Goal: Transaction & Acquisition: Purchase product/service

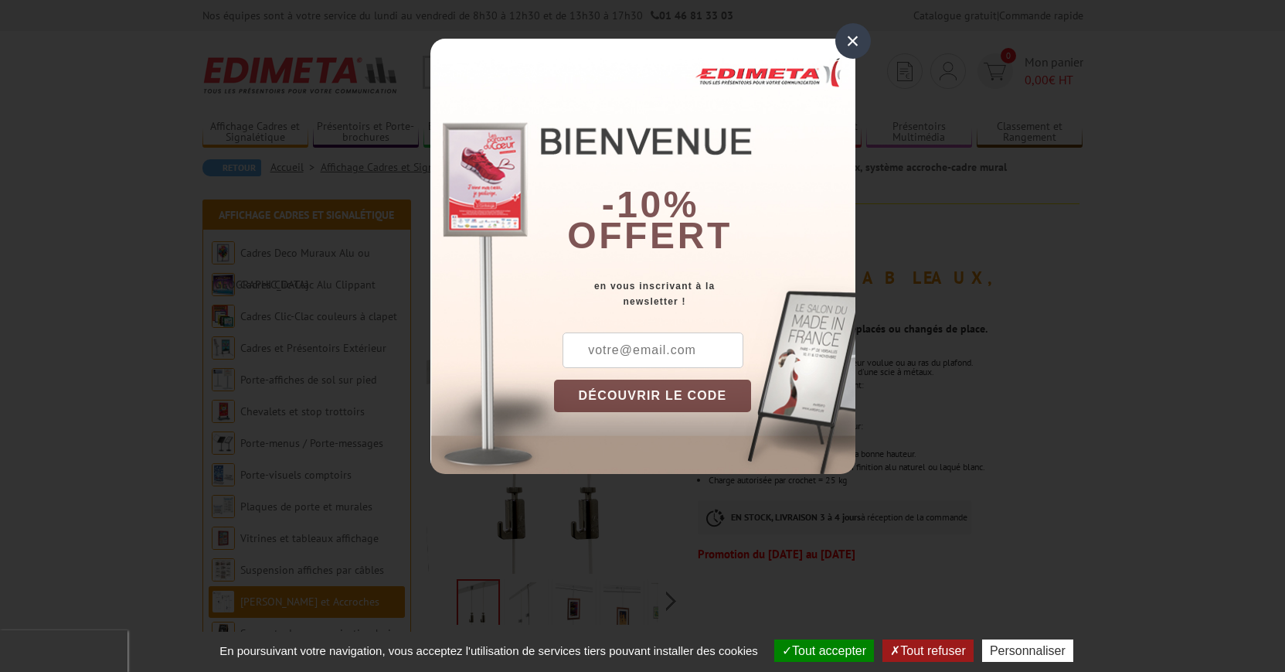
click at [848, 39] on div "×" at bounding box center [853, 41] width 36 height 36
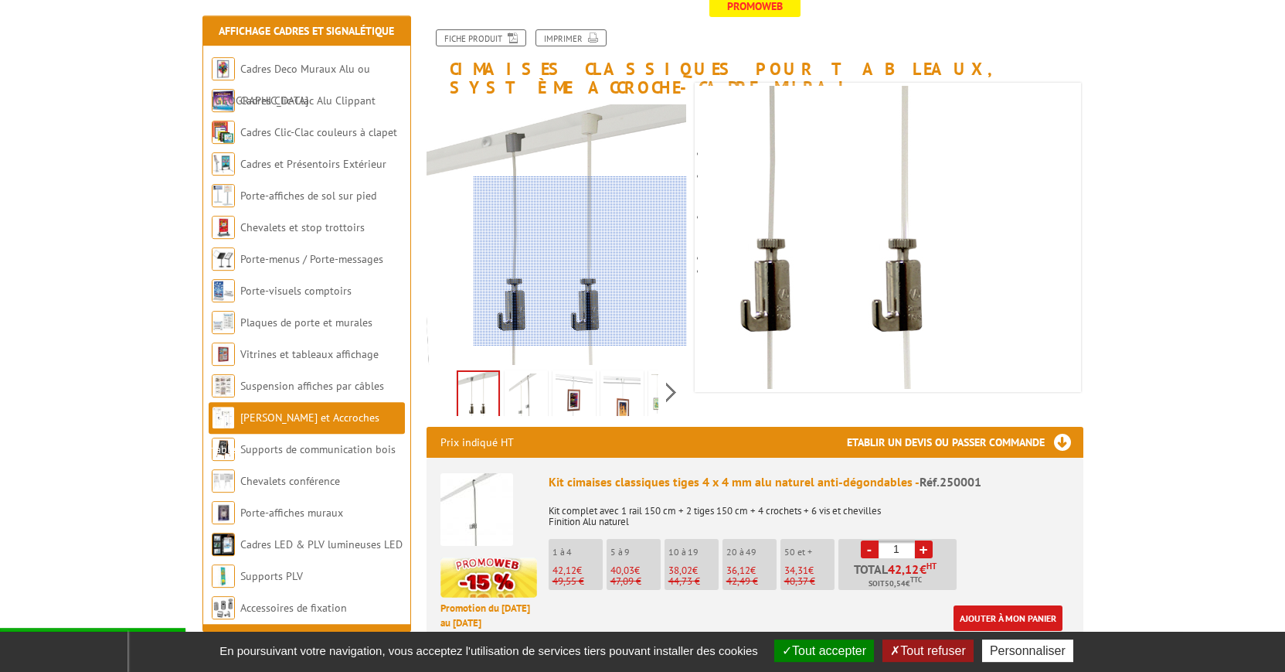
scroll to position [236, 0]
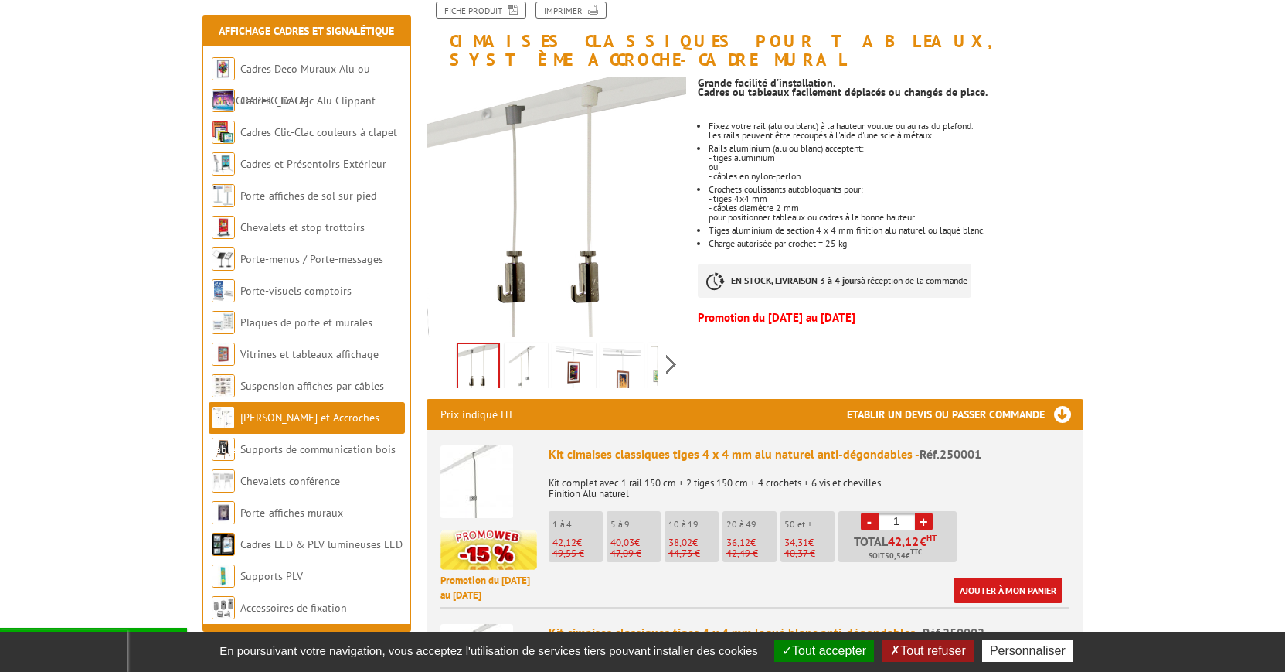
click at [570, 345] on img at bounding box center [574, 369] width 37 height 48
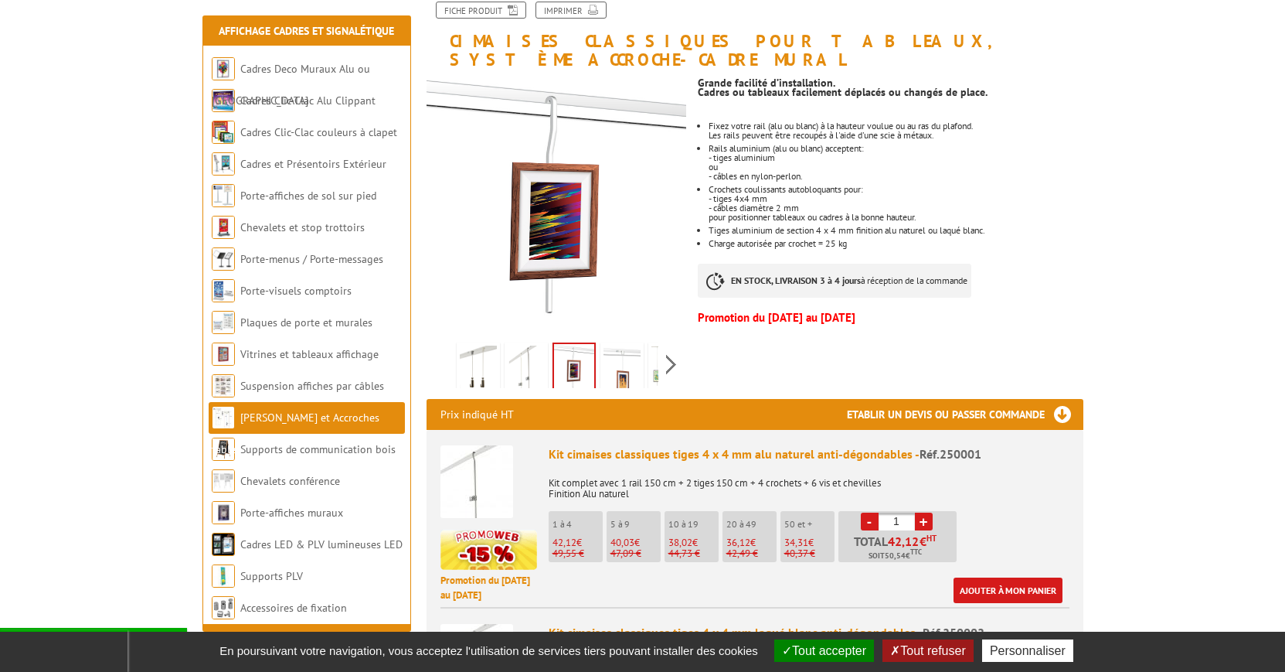
click at [532, 351] on img at bounding box center [526, 369] width 37 height 48
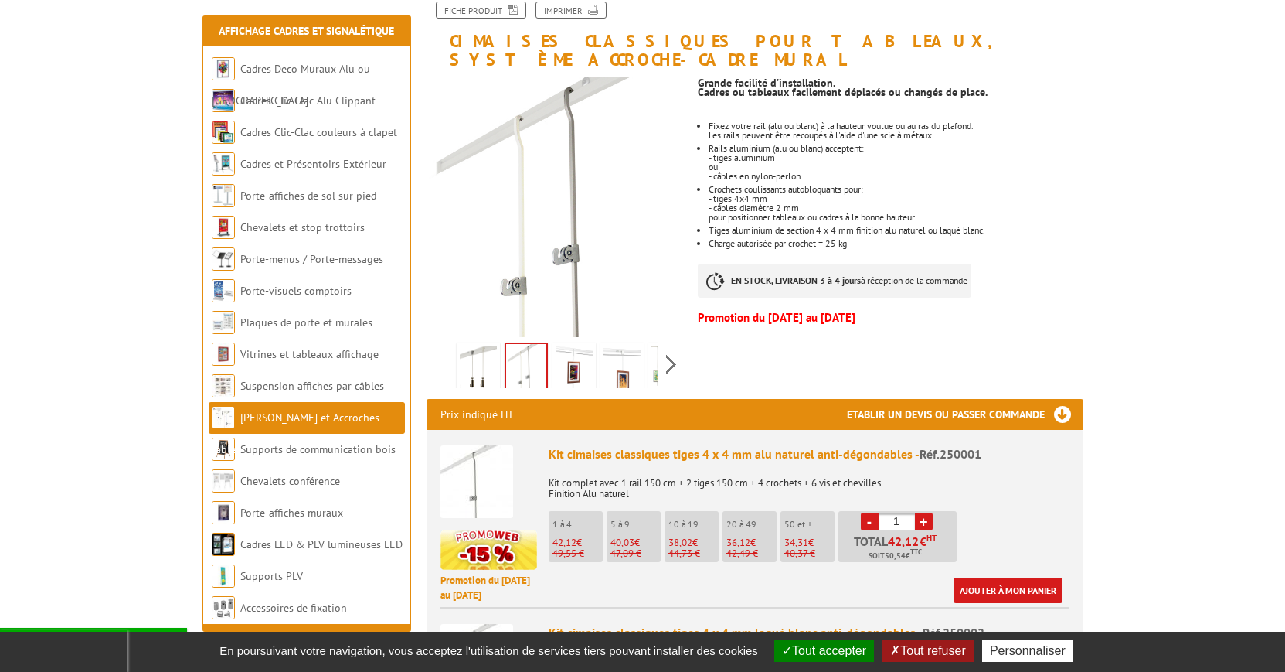
click at [468, 349] on img at bounding box center [478, 369] width 37 height 48
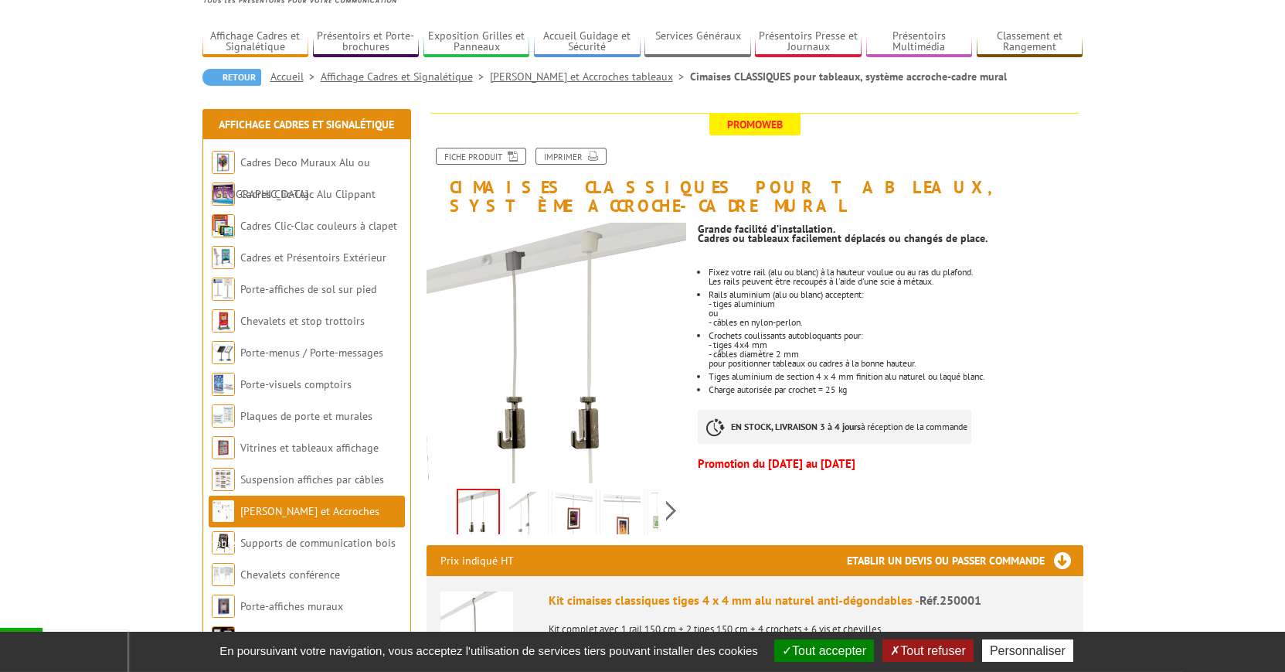
scroll to position [158, 0]
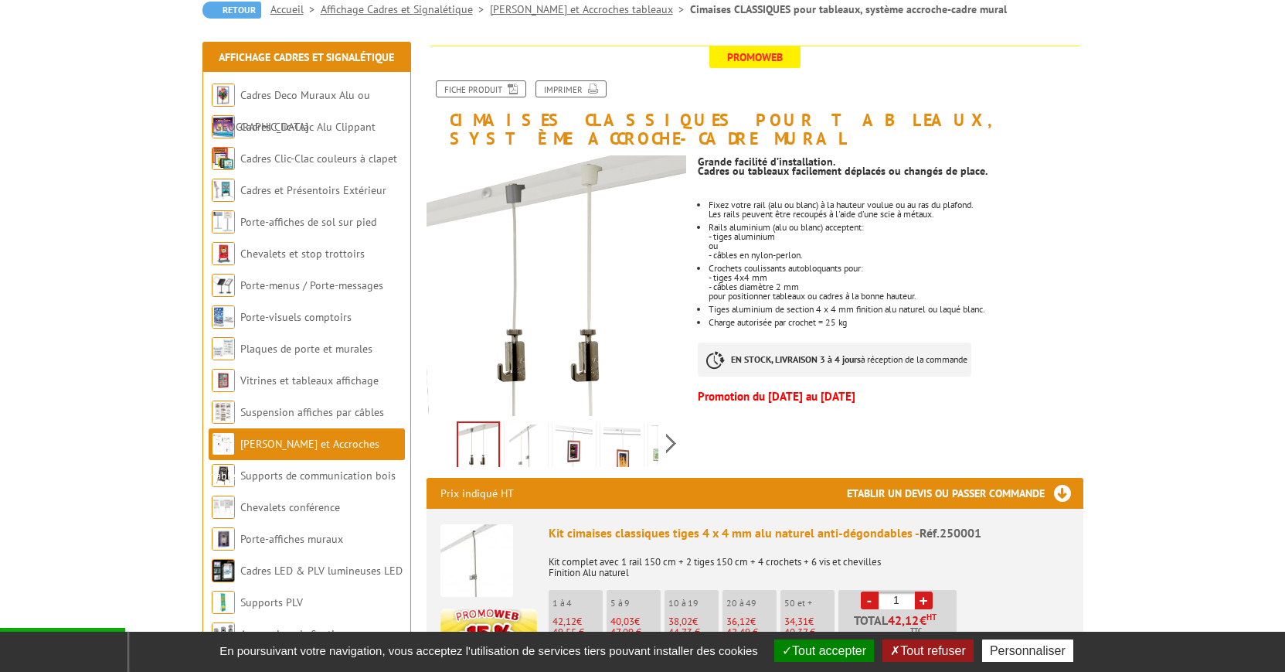
click at [522, 429] on img at bounding box center [526, 448] width 37 height 48
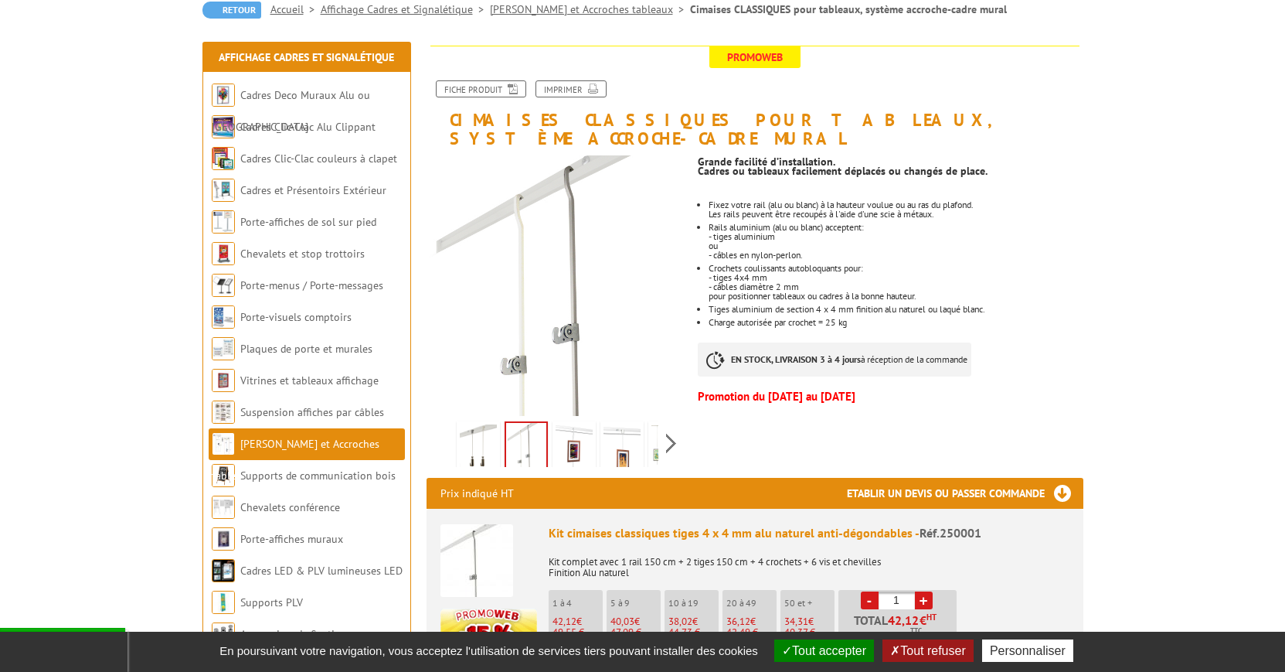
click at [566, 424] on img at bounding box center [574, 448] width 37 height 48
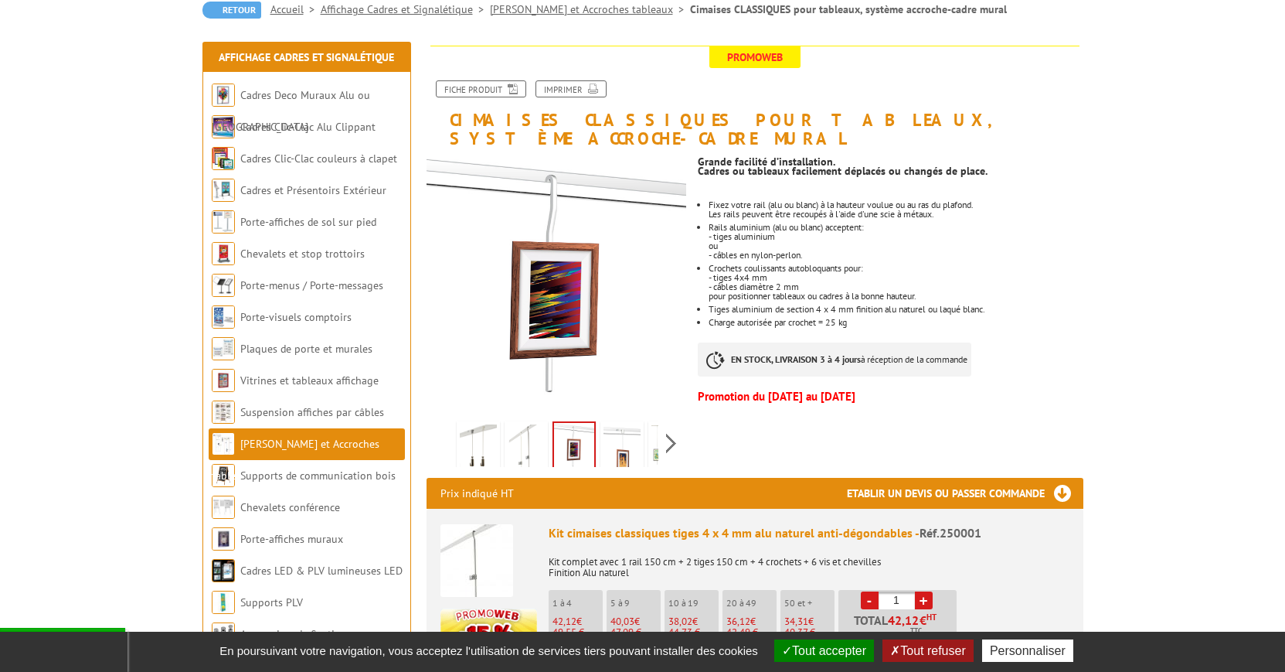
click at [621, 424] on img at bounding box center [622, 448] width 37 height 48
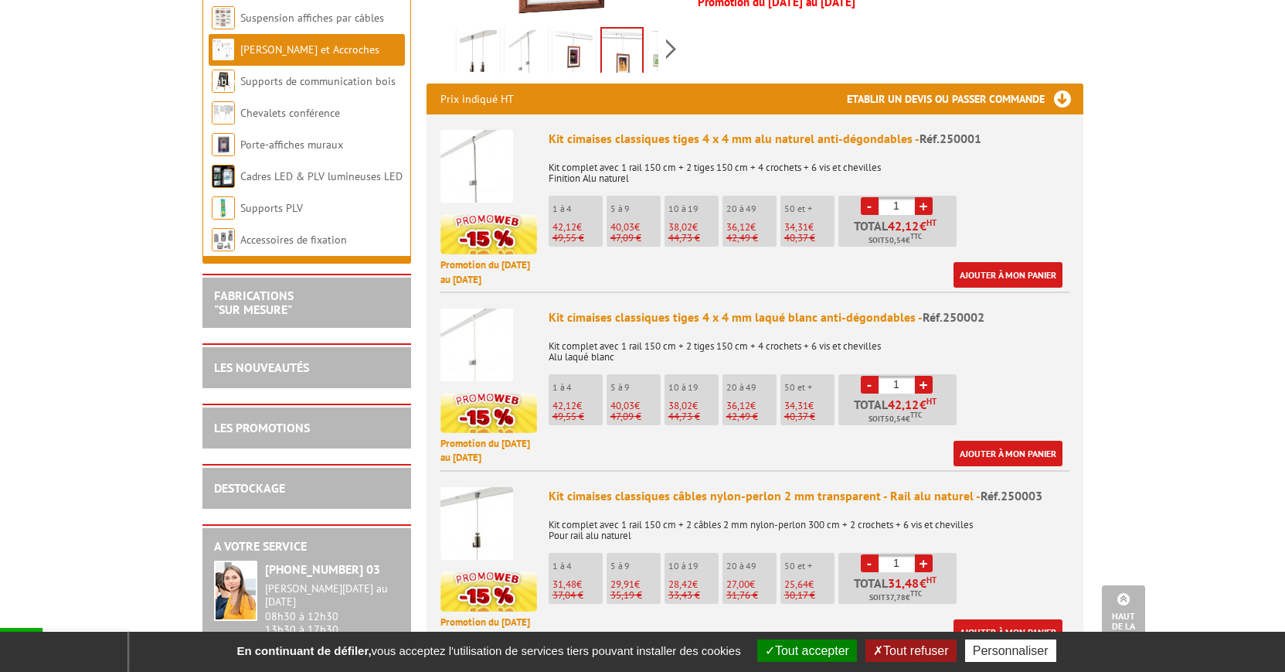
scroll to position [0, 0]
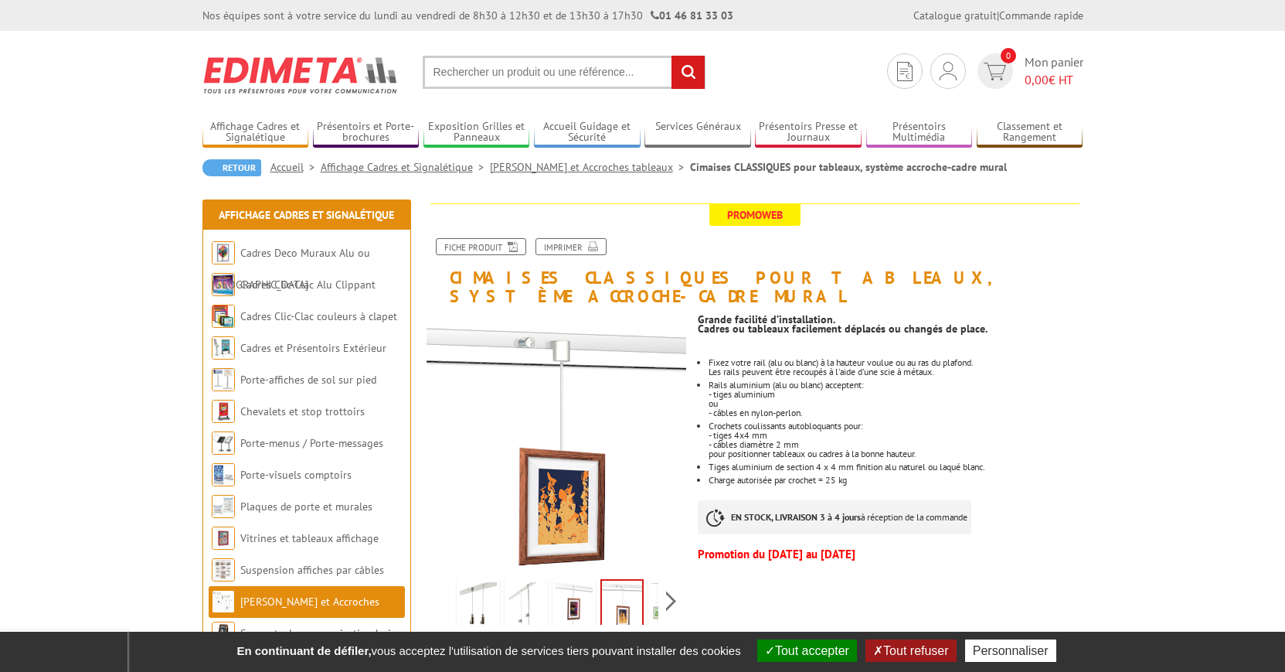
click at [584, 162] on link "[PERSON_NAME] et Accroches tableaux" at bounding box center [590, 167] width 200 height 14
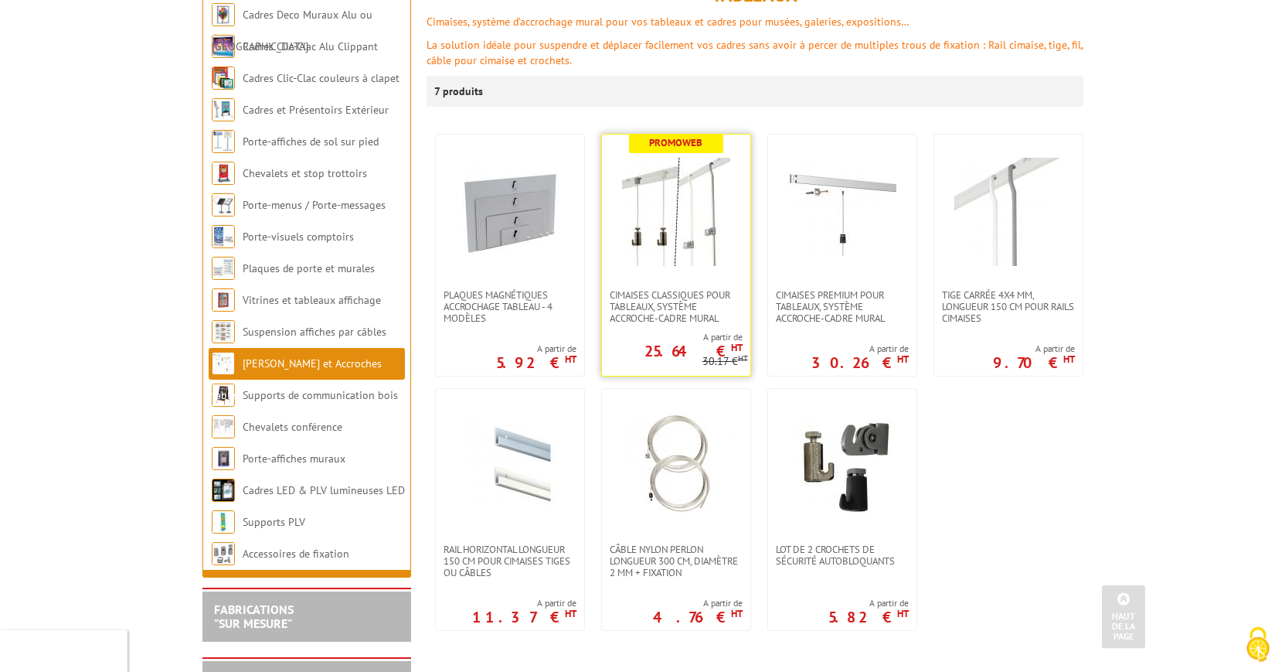
scroll to position [236, 0]
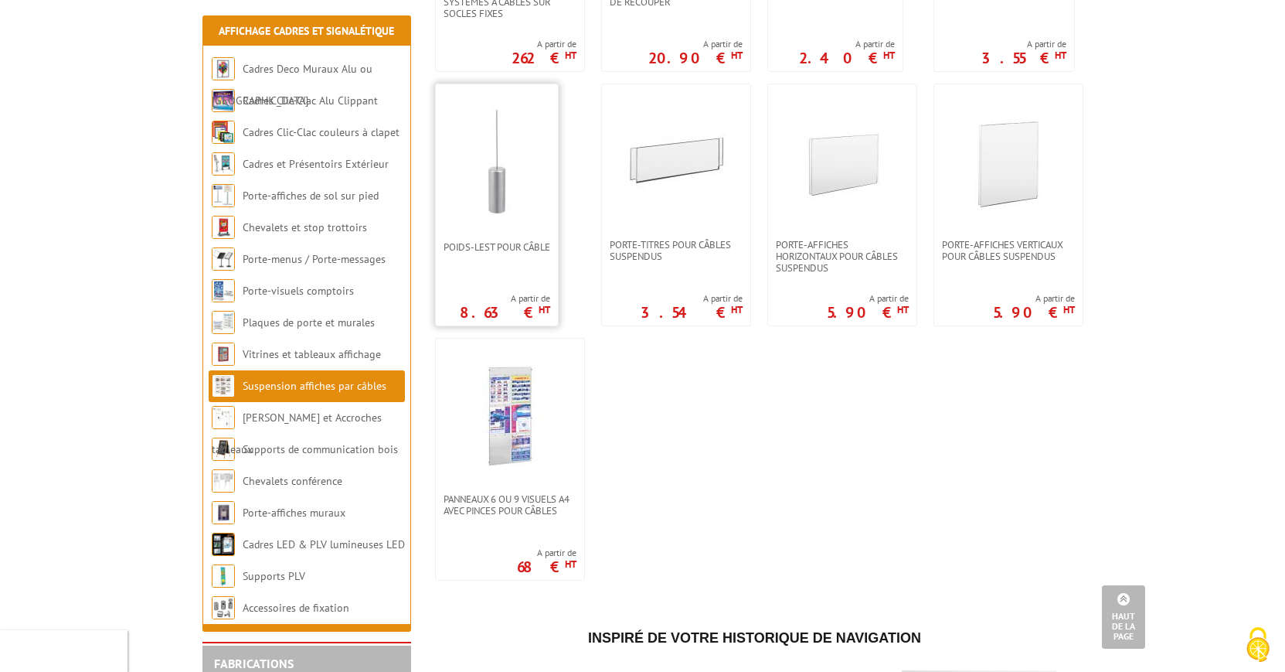
scroll to position [709, 0]
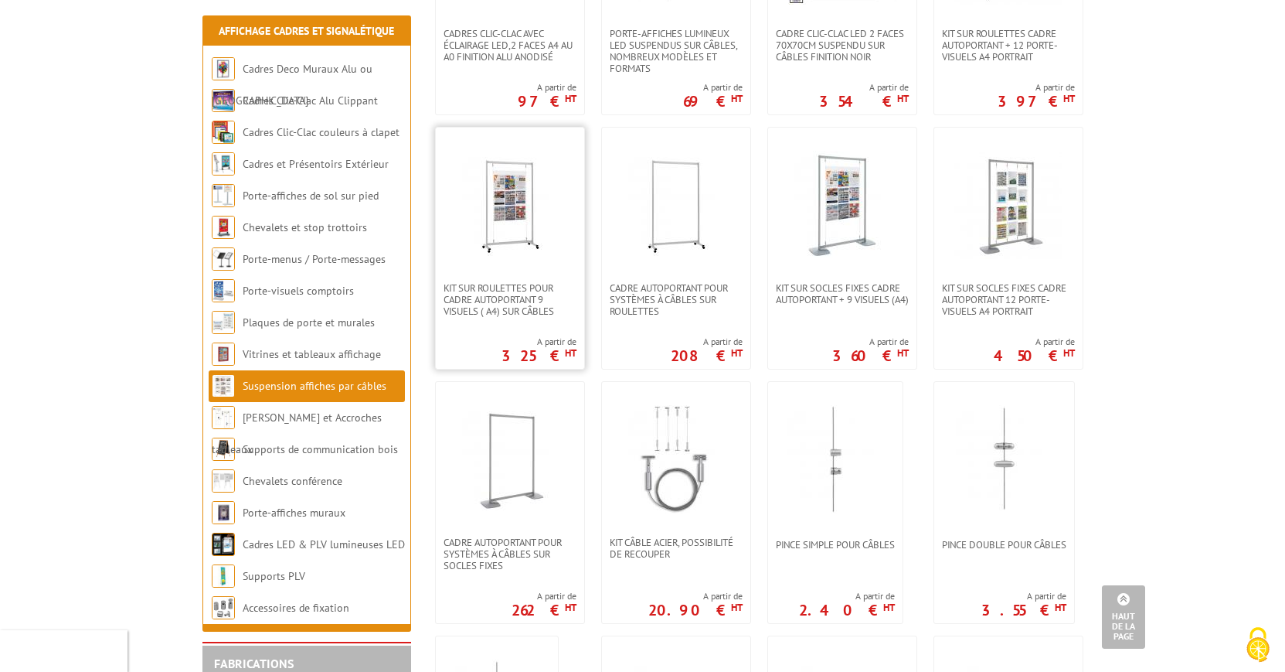
click at [500, 211] on img at bounding box center [510, 205] width 108 height 108
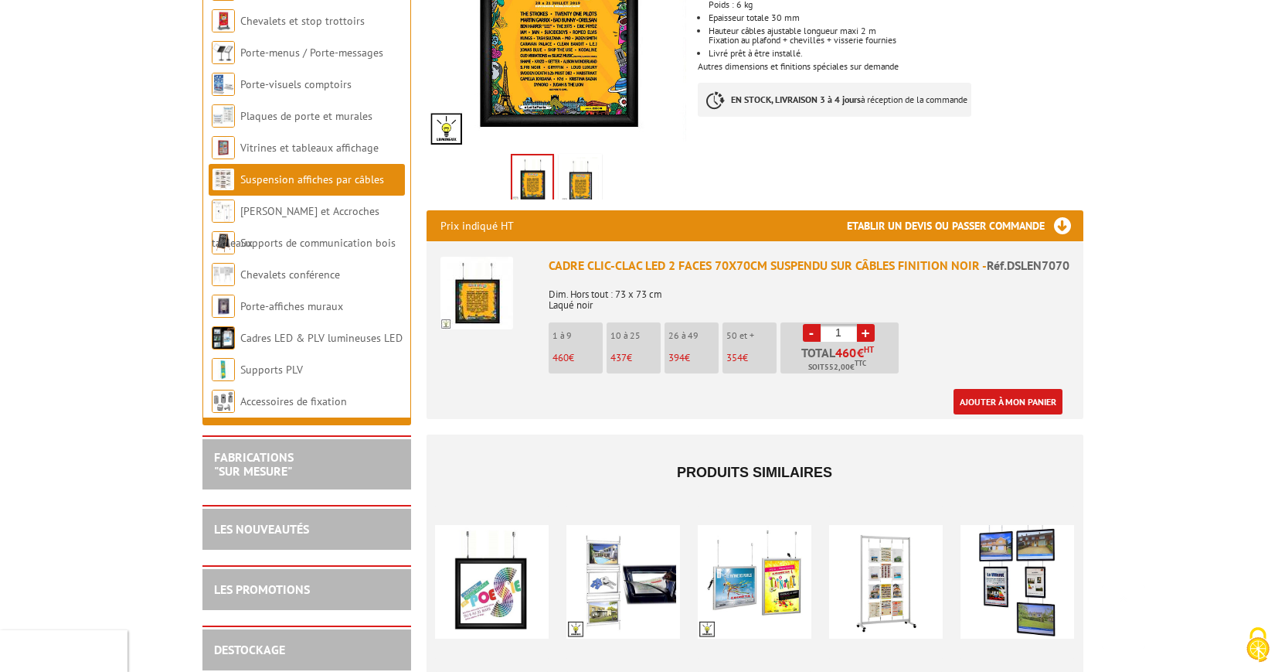
scroll to position [394, 0]
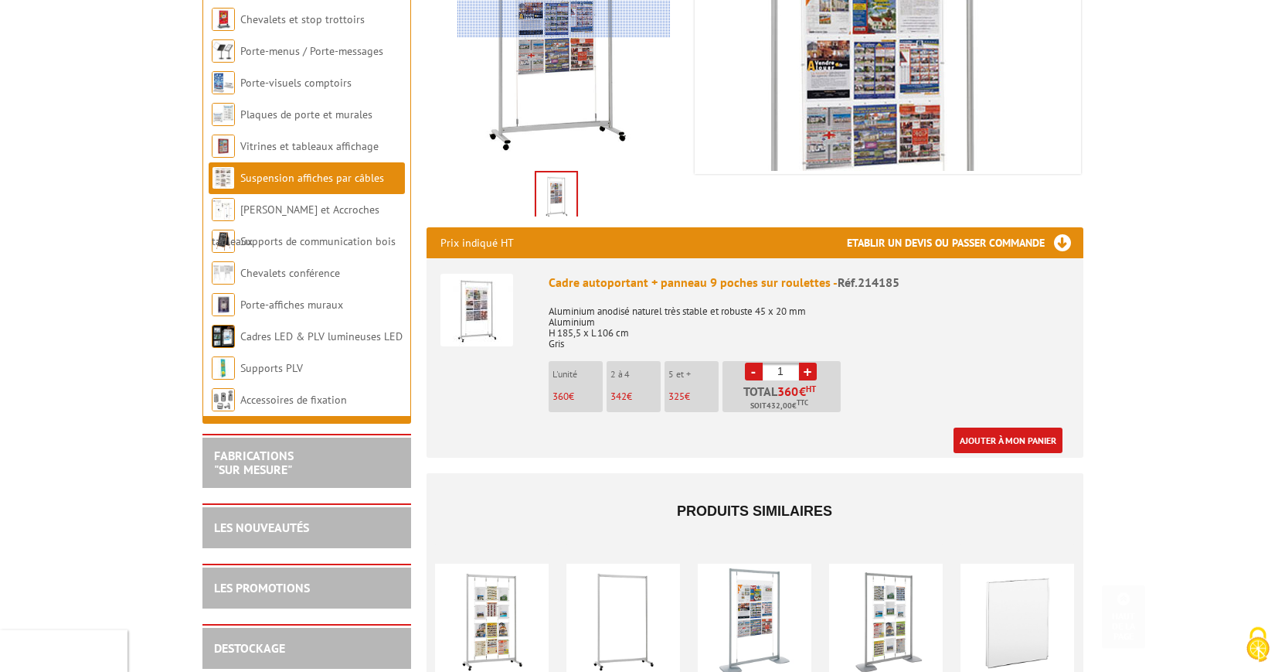
scroll to position [394, 0]
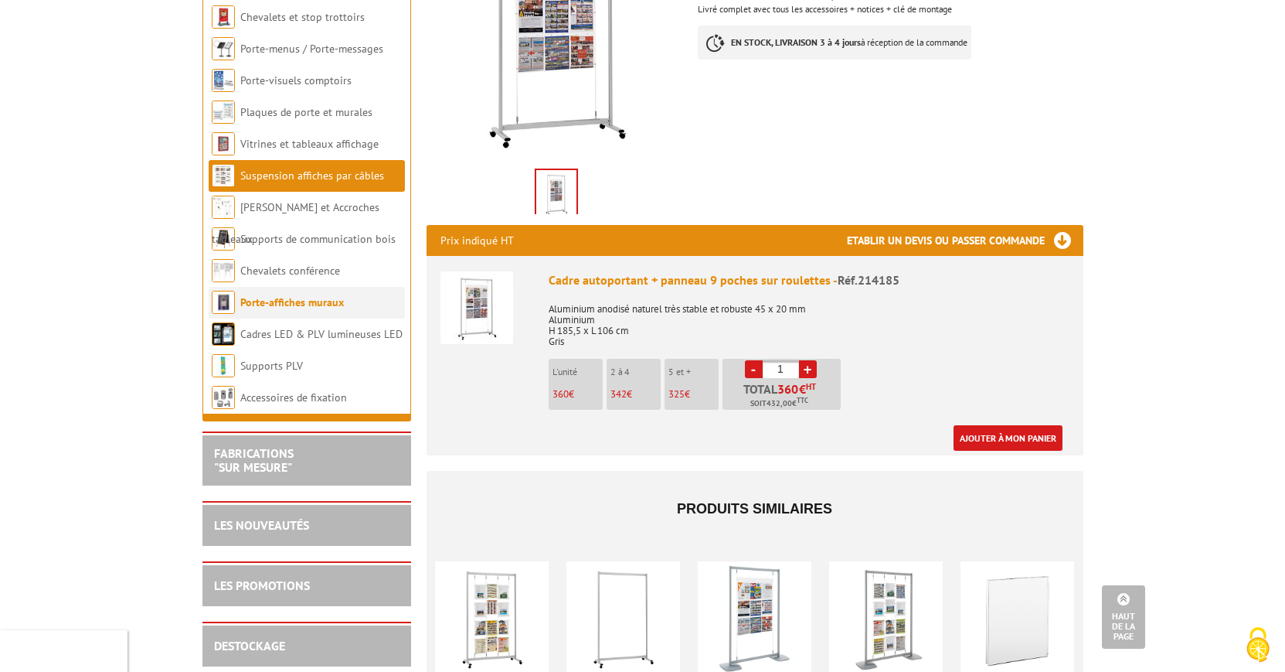
click at [279, 301] on link "Porte-affiches muraux" at bounding box center [292, 302] width 104 height 14
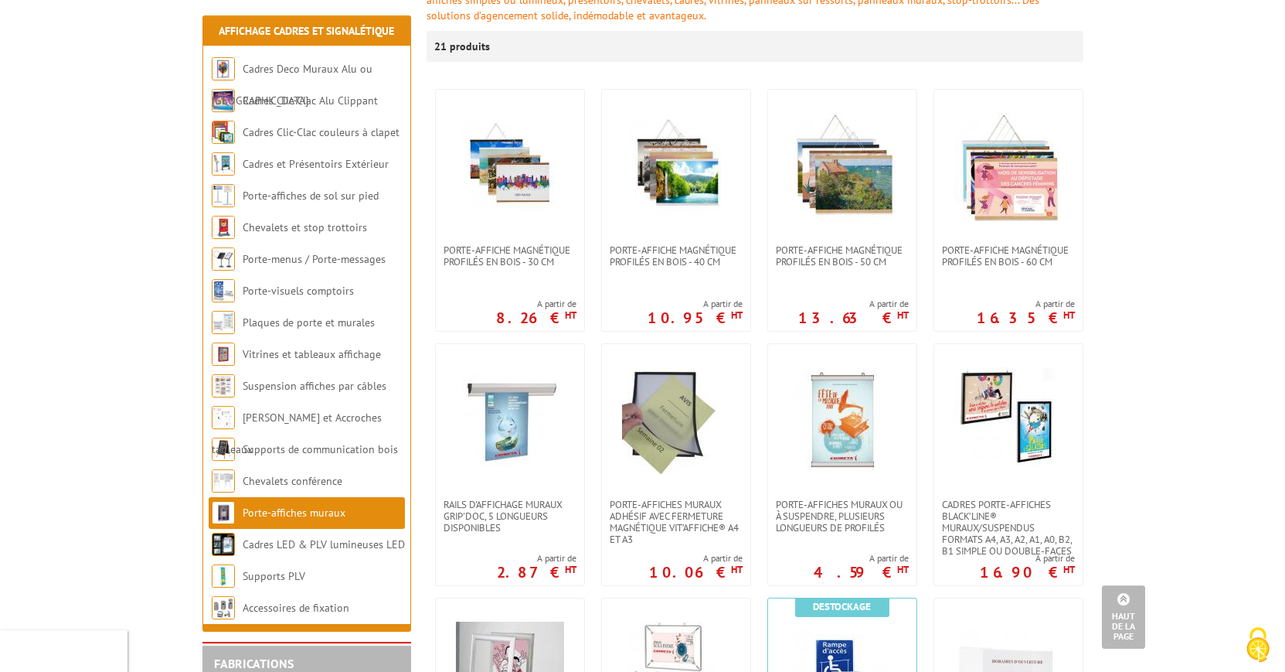
scroll to position [236, 0]
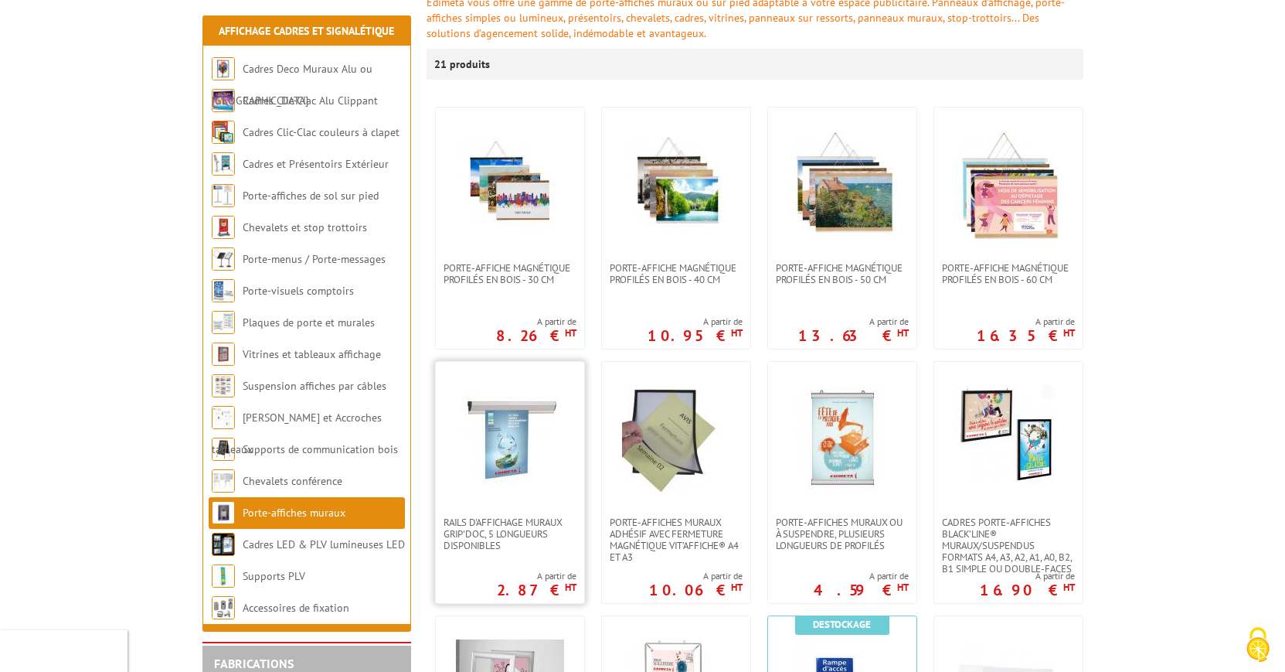
click at [503, 428] on img at bounding box center [510, 439] width 108 height 108
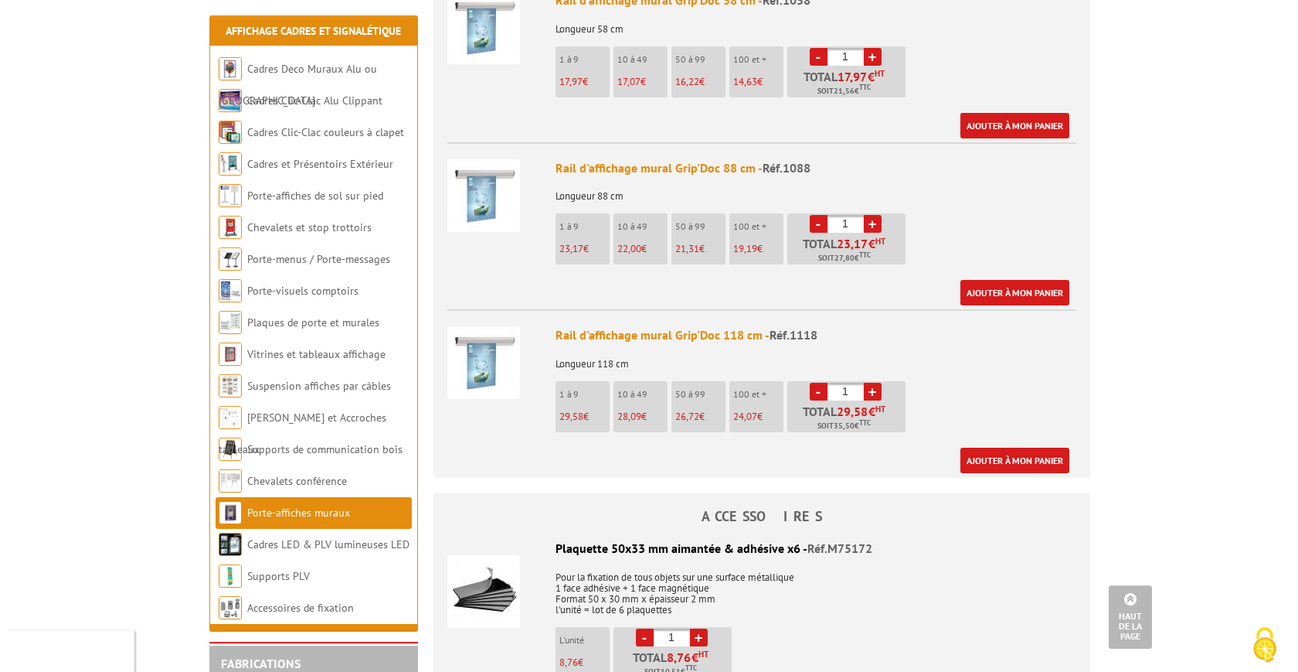
scroll to position [1104, 0]
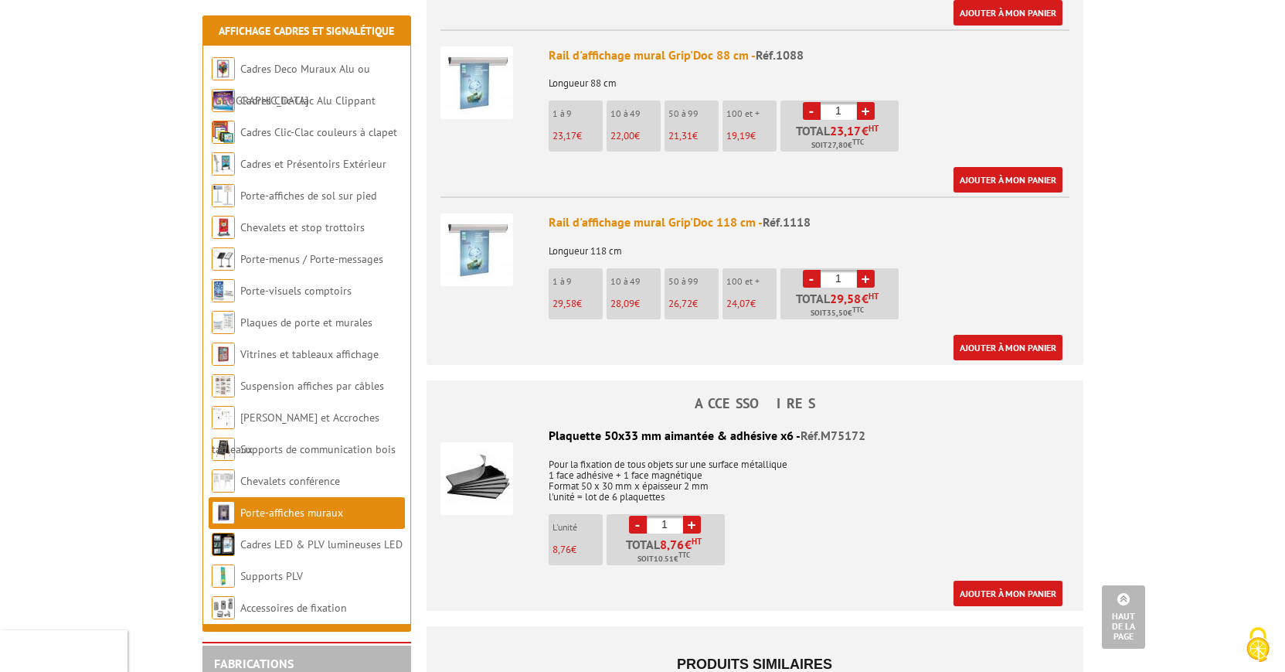
click at [488, 229] on img at bounding box center [477, 249] width 73 height 73
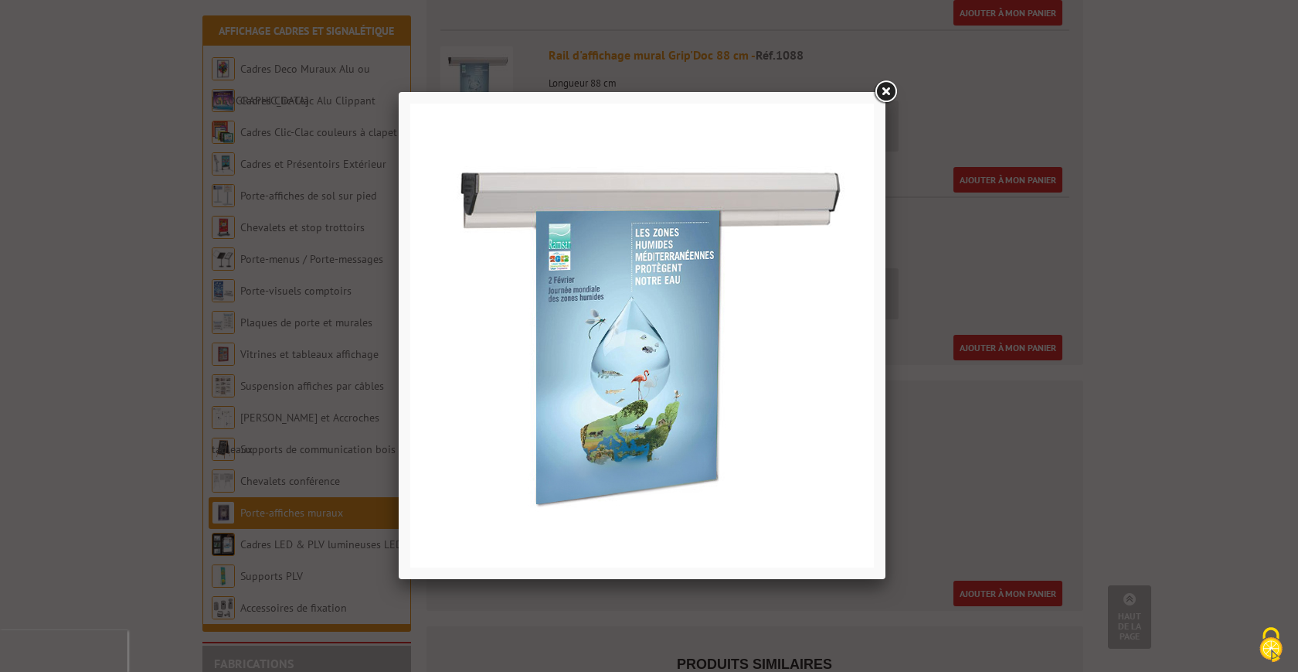
click at [887, 87] on link at bounding box center [886, 92] width 28 height 28
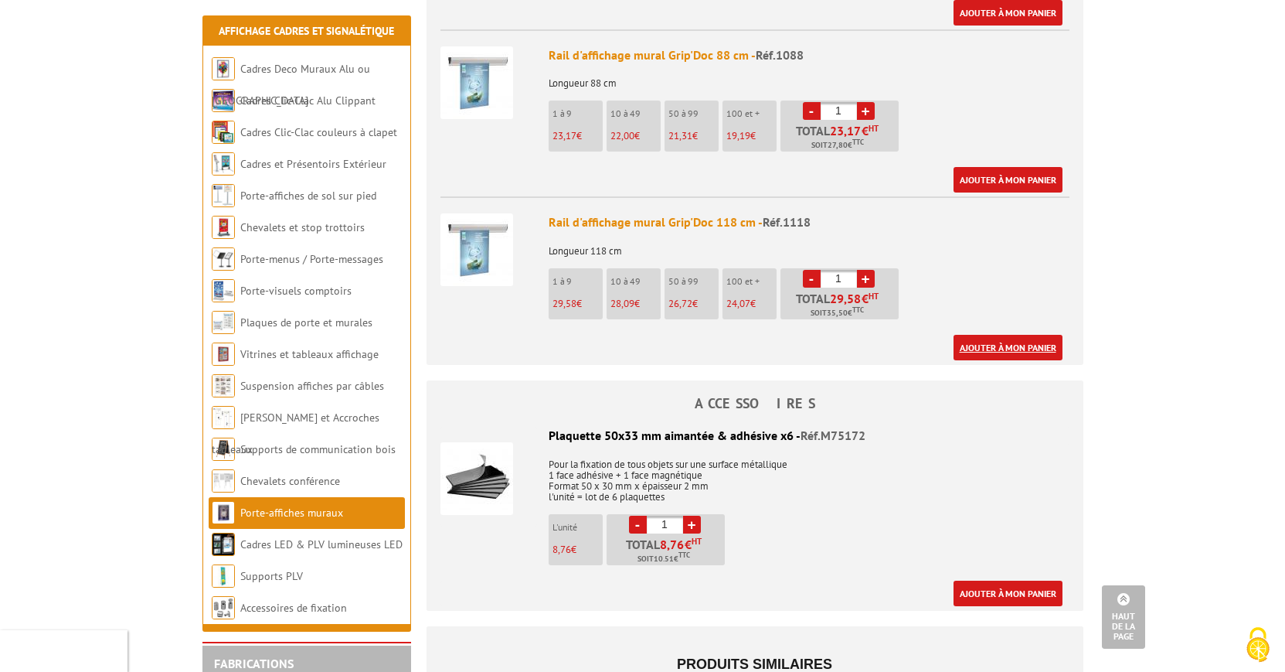
click at [985, 335] on link "Ajouter à mon panier" at bounding box center [1008, 348] width 109 height 26
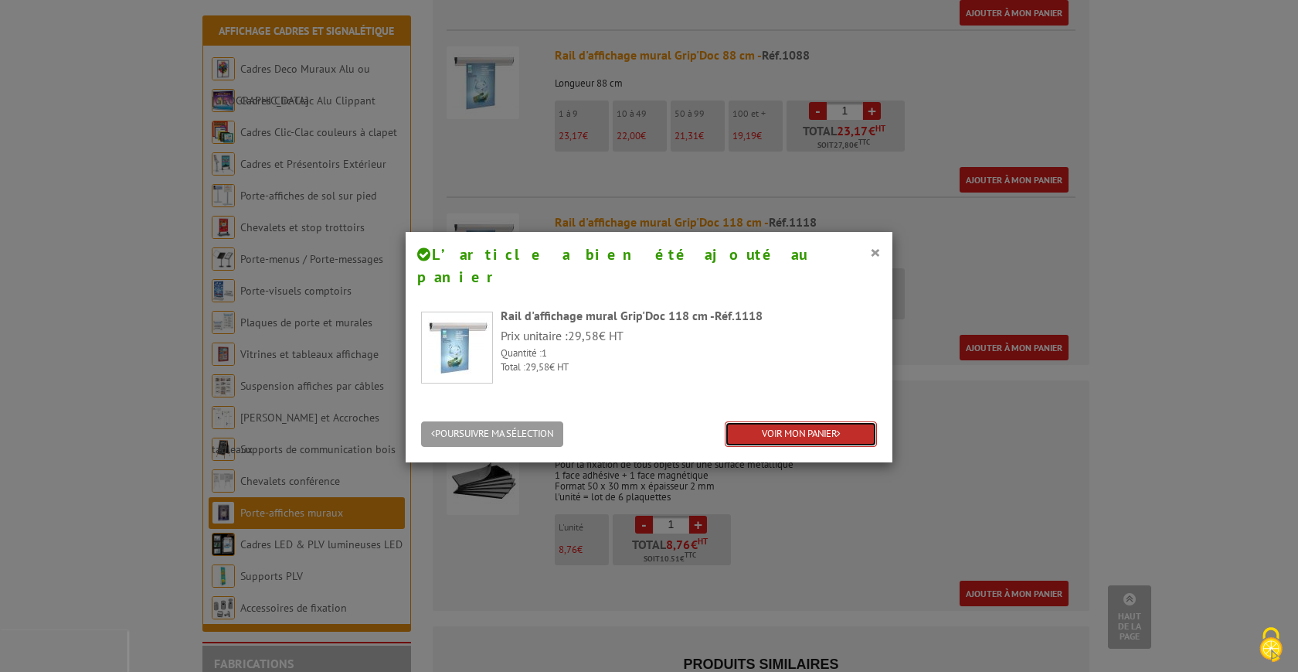
click at [768, 421] on link "VOIR MON PANIER" at bounding box center [801, 434] width 152 height 26
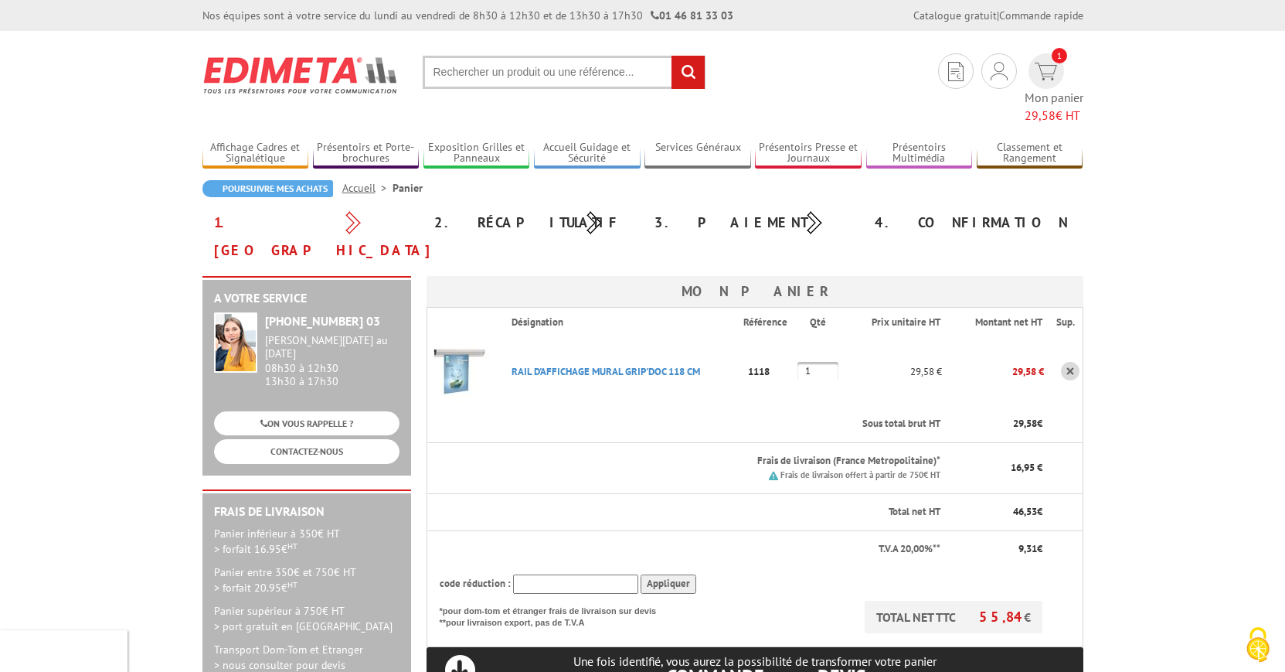
drag, startPoint x: 504, startPoint y: 321, endPoint x: 704, endPoint y: 333, distance: 200.5
click at [704, 358] on p "RAIL D'AFFICHAGE MURAL GRIP'DOC 118 CM" at bounding box center [621, 371] width 244 height 27
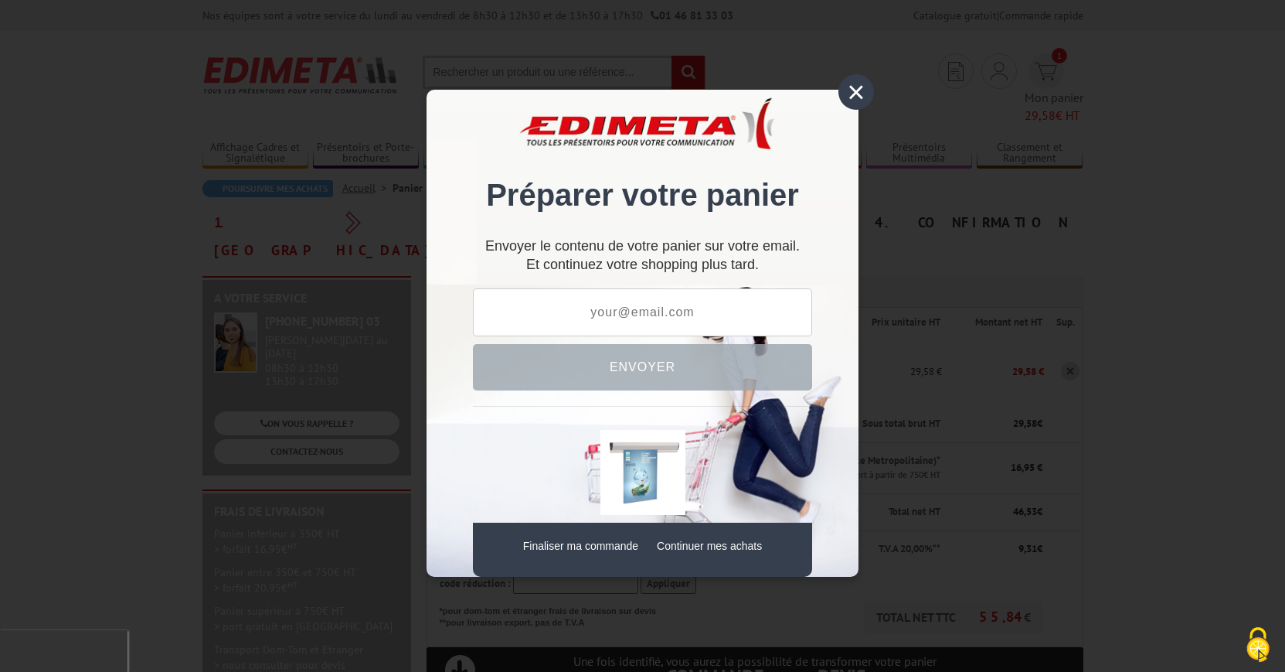
click at [853, 97] on div "×" at bounding box center [857, 92] width 36 height 36
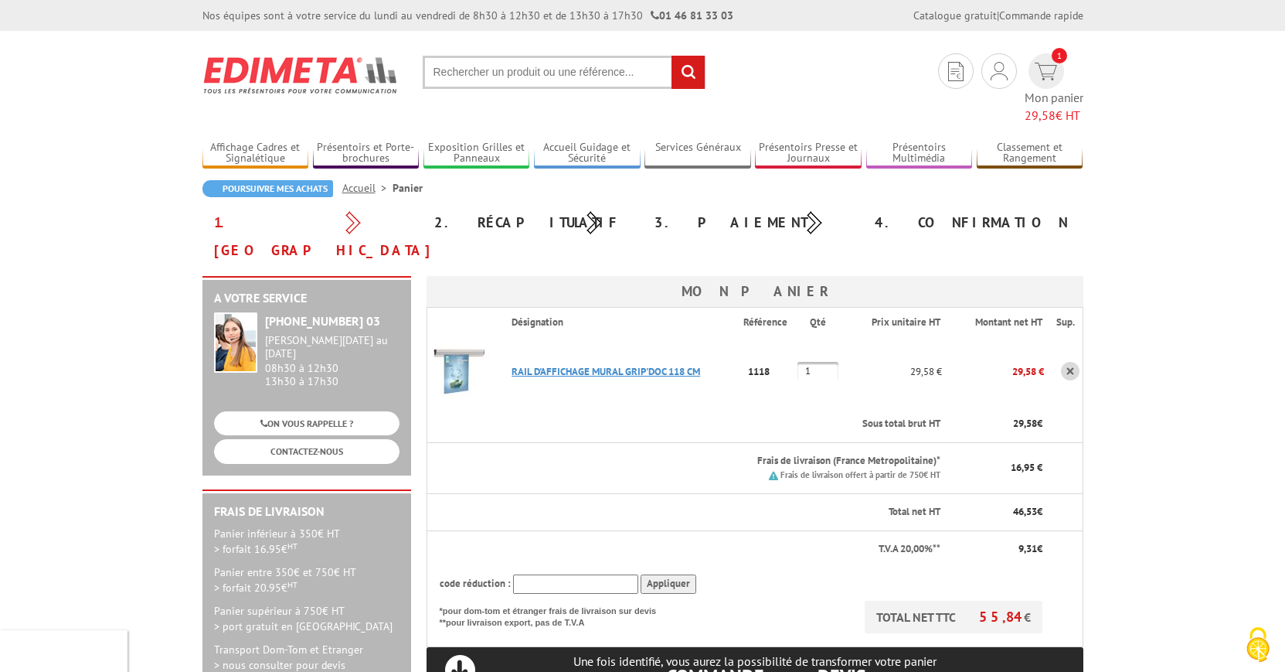
click at [567, 365] on link "RAIL D'AFFICHAGE MURAL GRIP'DOC 118 CM" at bounding box center [606, 371] width 189 height 13
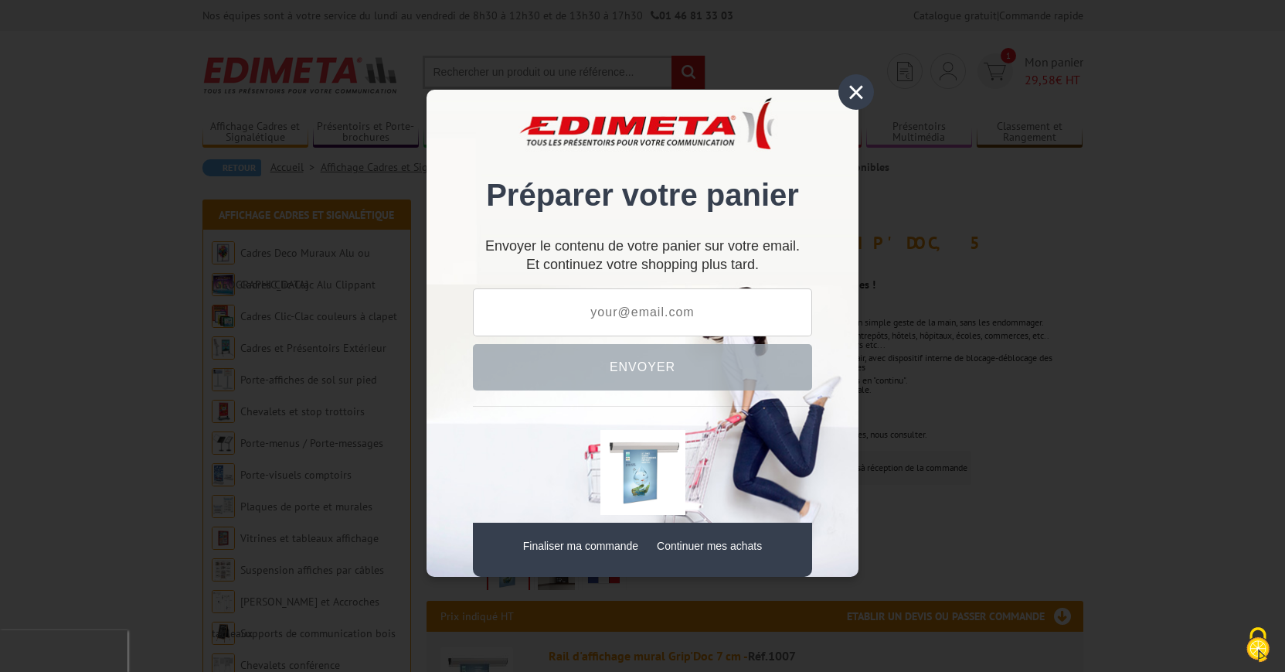
click at [856, 89] on div "×" at bounding box center [857, 92] width 36 height 36
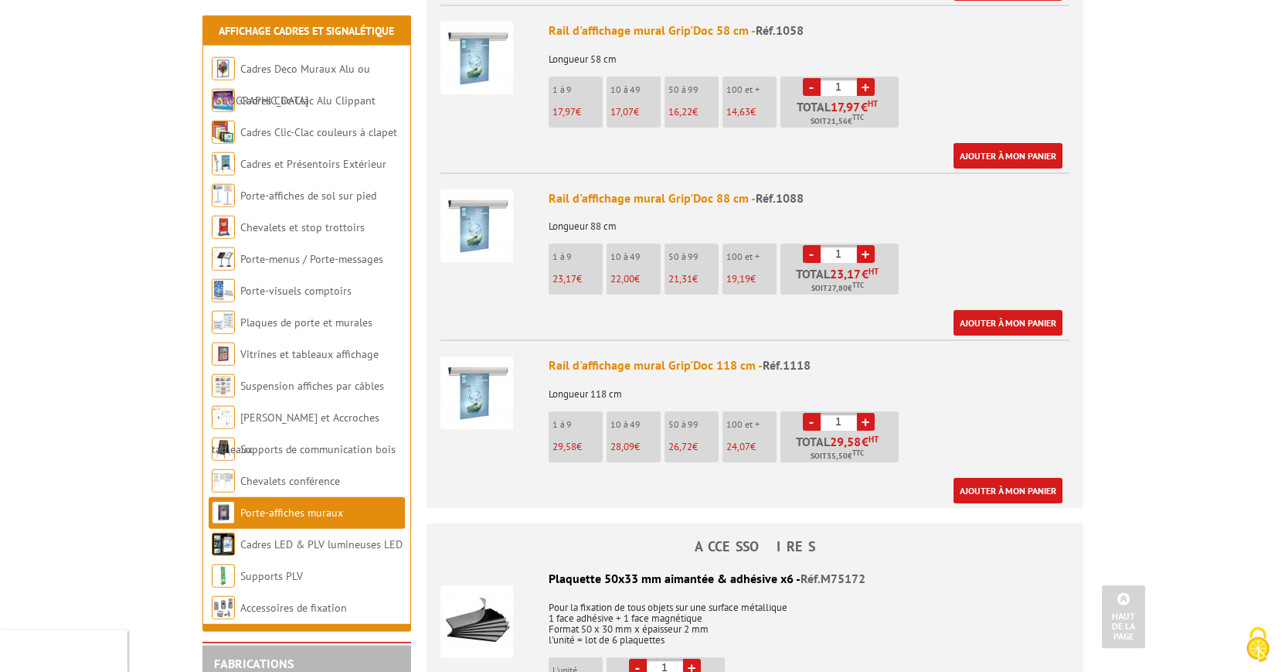
scroll to position [1025, 0]
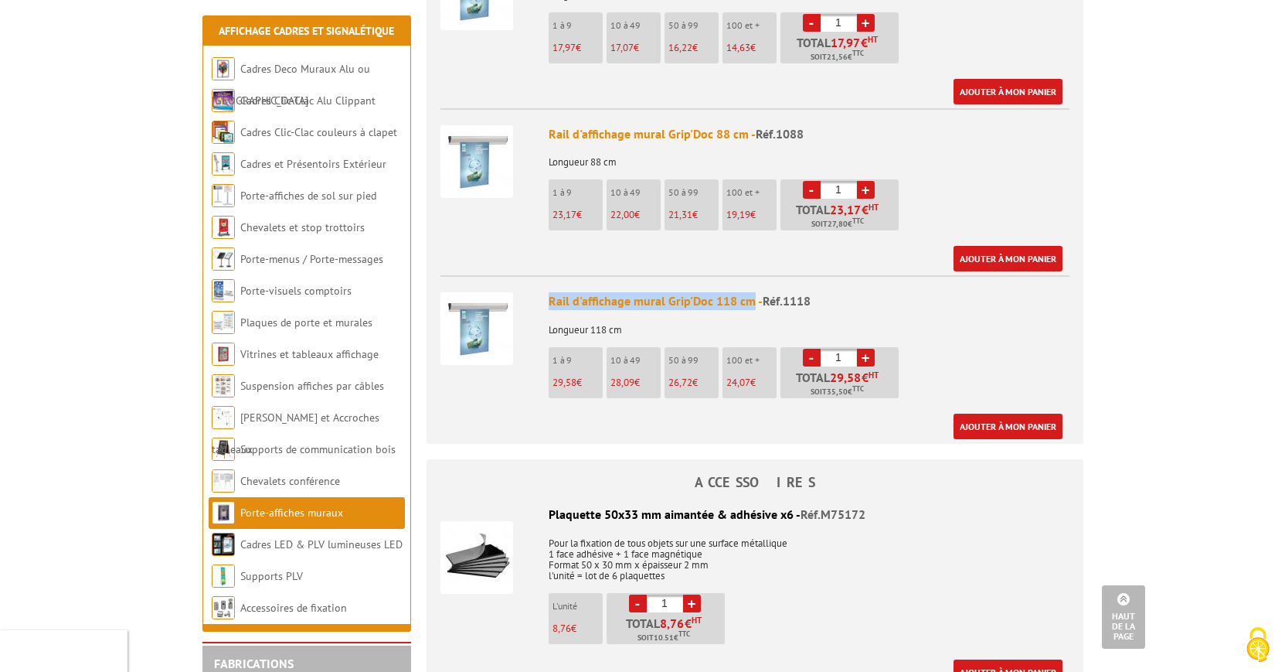
drag, startPoint x: 542, startPoint y: 277, endPoint x: 750, endPoint y: 290, distance: 209.1
click at [750, 290] on li "Rail d'affichage mural Grip'Doc 118 cm - Réf.1118 Longueur 118 cm 1 à 9 29,58 €…" at bounding box center [755, 357] width 629 height 164
copy div "Rail d'affichage mural Grip'Doc 118 cm"
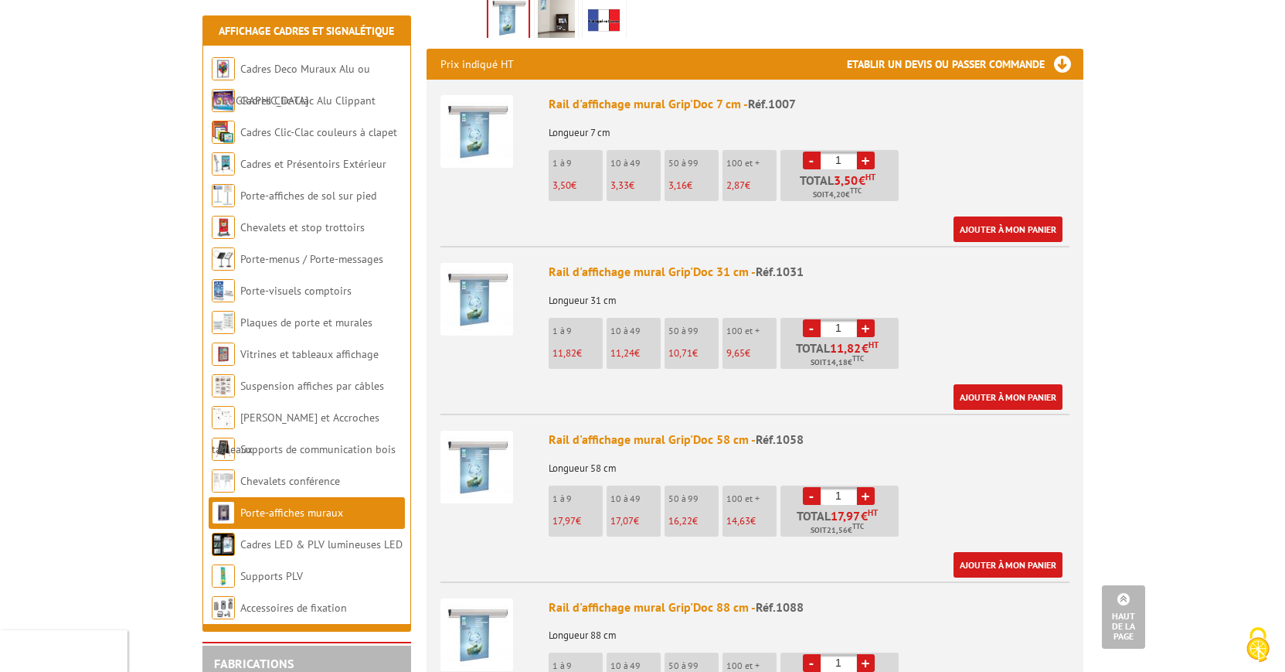
scroll to position [867, 0]
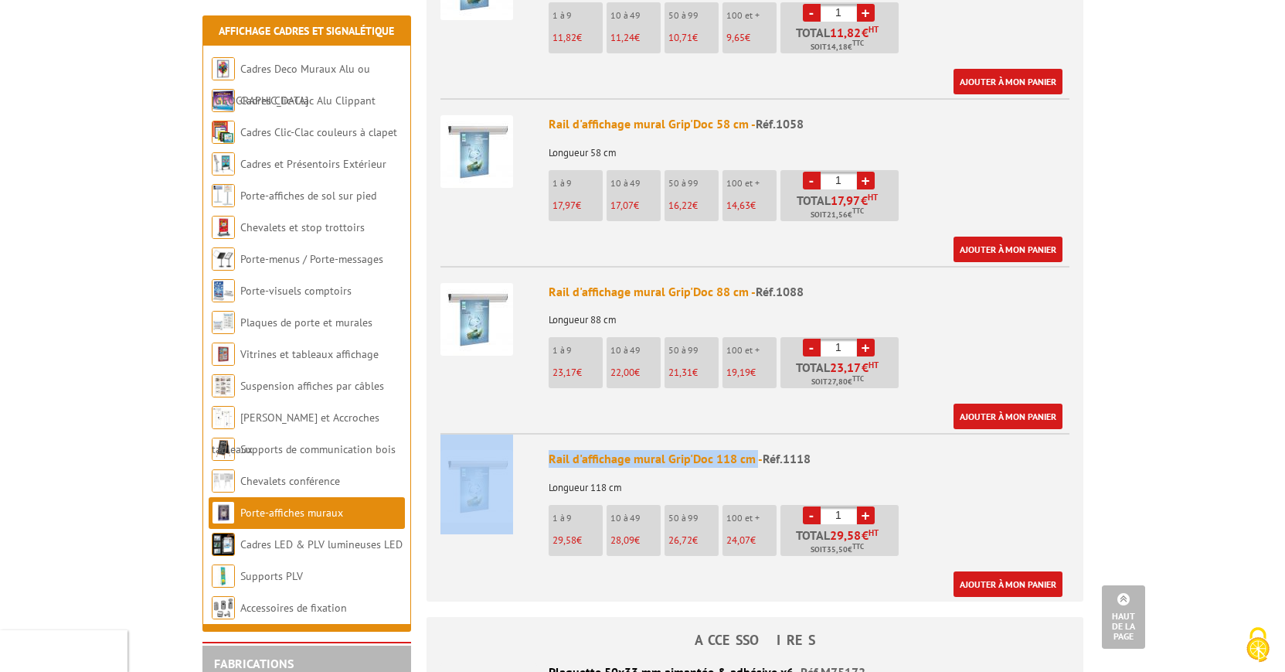
drag, startPoint x: 532, startPoint y: 440, endPoint x: 756, endPoint y: 441, distance: 224.1
click at [756, 441] on li "Rail d'affichage mural Grip'Doc 118 cm - Réf.1118 Longueur 118 cm 1 à 9 29,58 €…" at bounding box center [755, 515] width 629 height 164
copy li "Rail d'affichage mural Grip'Doc 118 cm"
click at [583, 450] on div "Rail d'affichage mural Grip'Doc 118 cm - Réf.1118" at bounding box center [809, 459] width 521 height 18
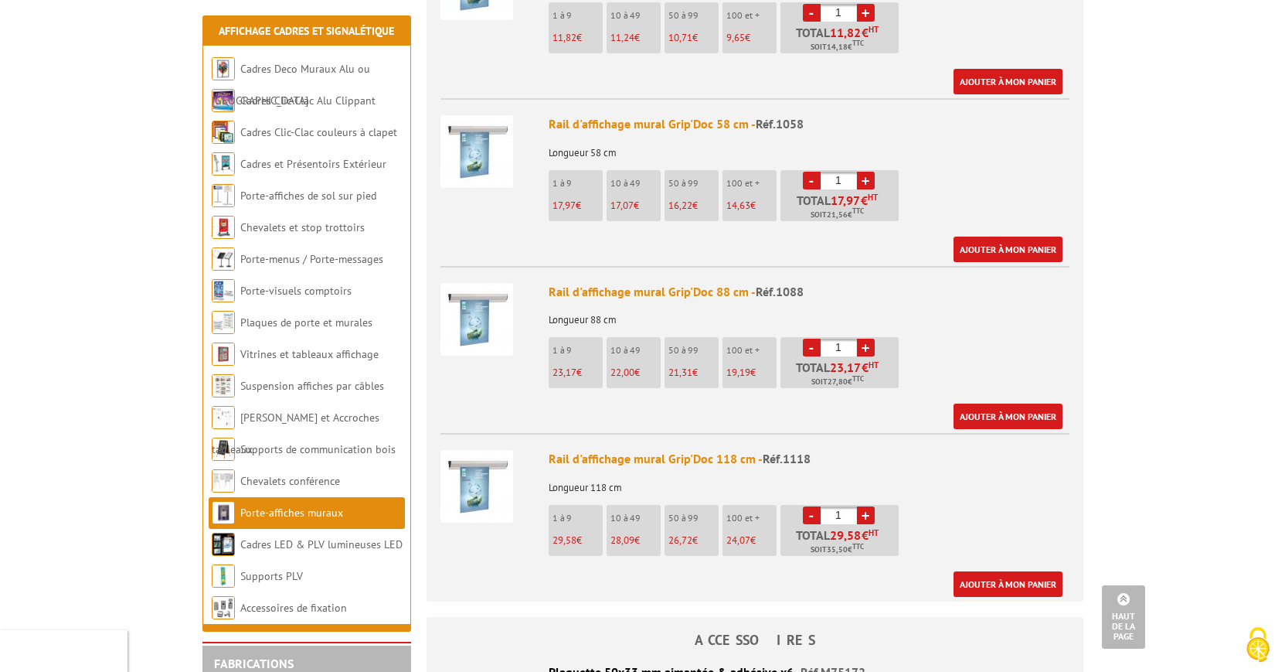
click at [492, 452] on img at bounding box center [477, 486] width 73 height 73
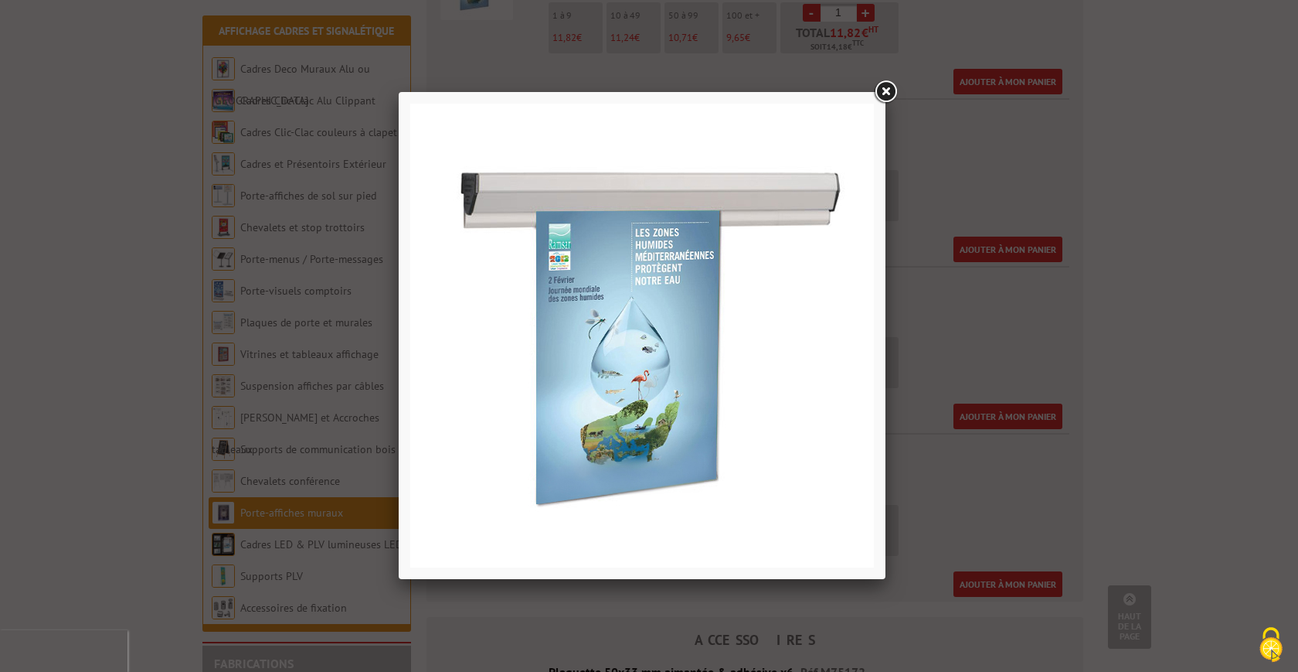
click at [886, 90] on link at bounding box center [886, 92] width 28 height 28
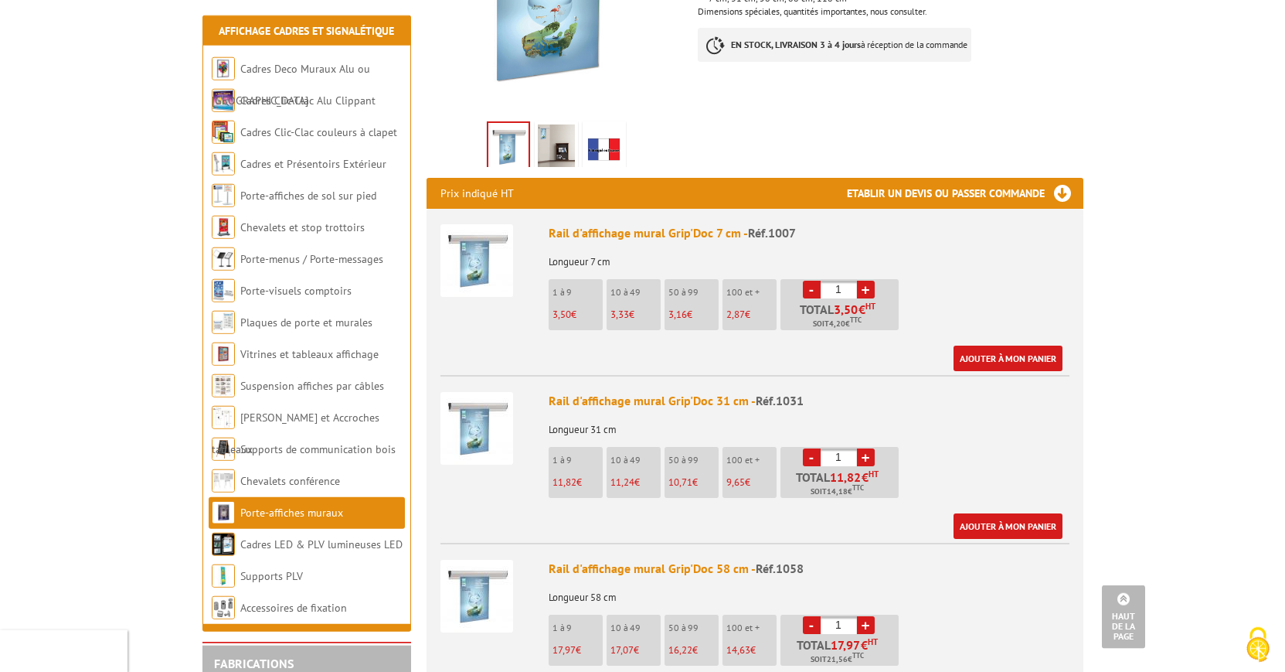
scroll to position [0, 0]
